Goal: Information Seeking & Learning: Learn about a topic

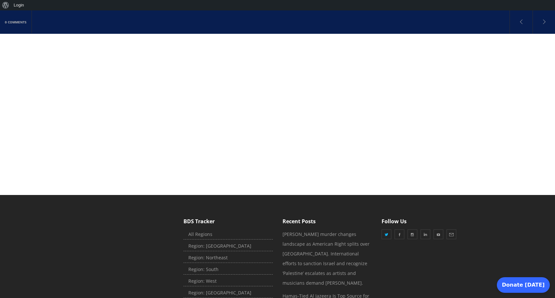
scroll to position [4847, 0]
